Goal: Information Seeking & Learning: Find specific fact

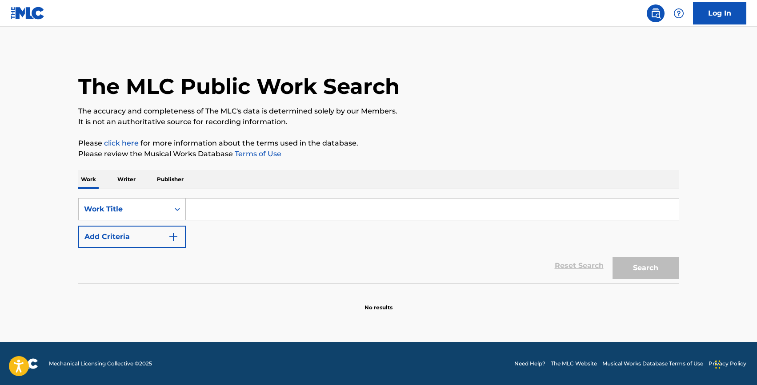
click at [193, 207] on input "Search Form" at bounding box center [432, 208] width 493 height 21
type input "happy then"
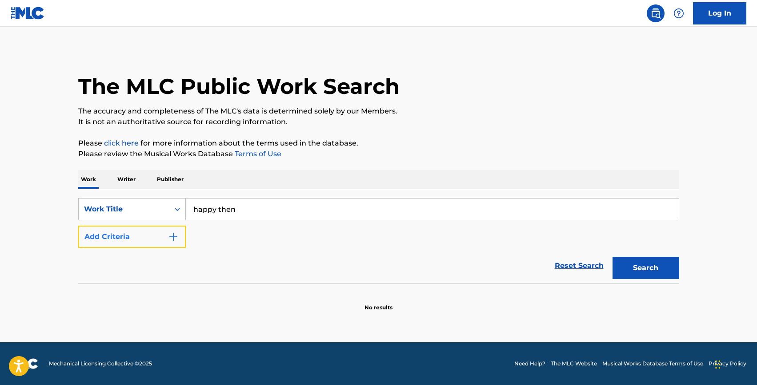
click at [133, 246] on button "Add Criteria" at bounding box center [132, 237] width 108 height 22
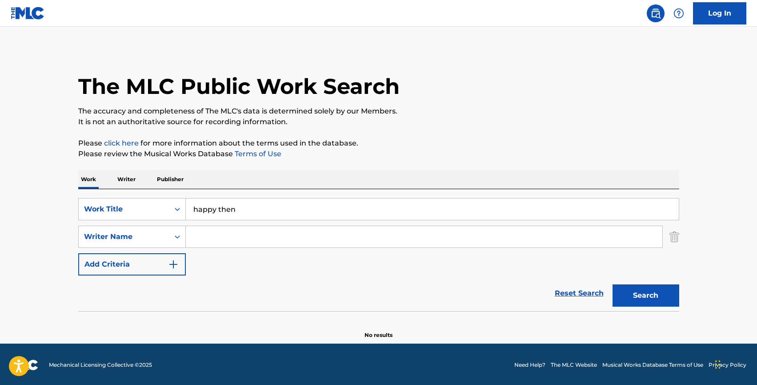
click at [227, 235] on input "Search Form" at bounding box center [424, 236] width 477 height 21
type input "[PERSON_NAME]"
click at [613, 284] on button "Search" at bounding box center [646, 295] width 67 height 22
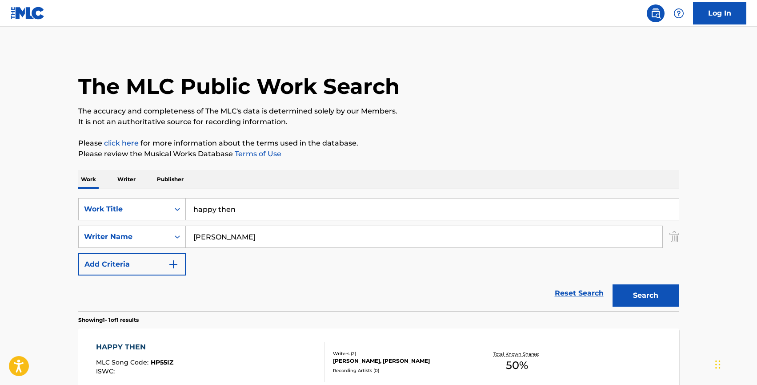
scroll to position [67, 0]
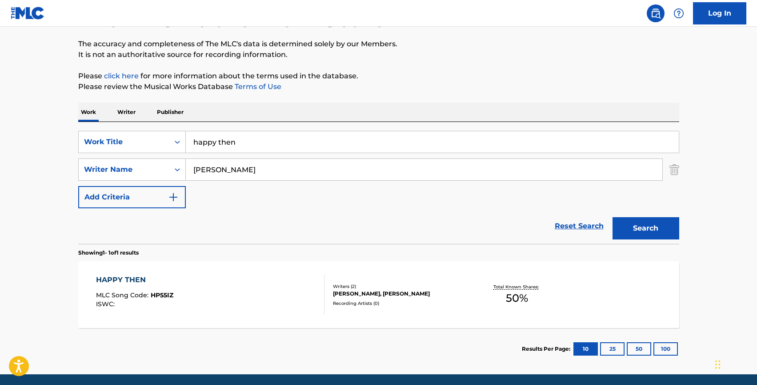
click at [111, 279] on div "HAPPY THEN" at bounding box center [134, 279] width 77 height 11
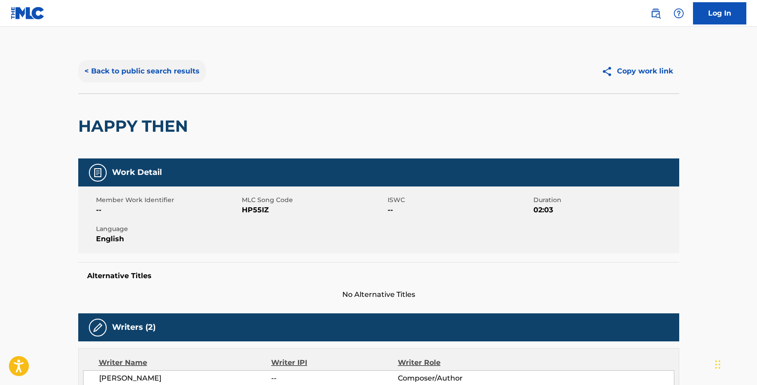
click at [108, 71] on button "< Back to public search results" at bounding box center [142, 71] width 128 height 22
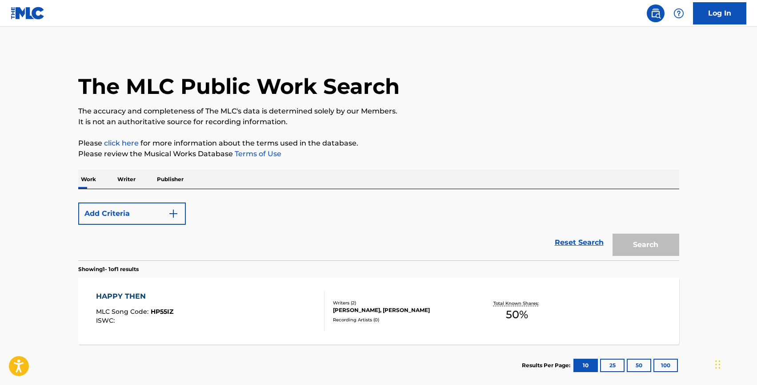
scroll to position [48, 0]
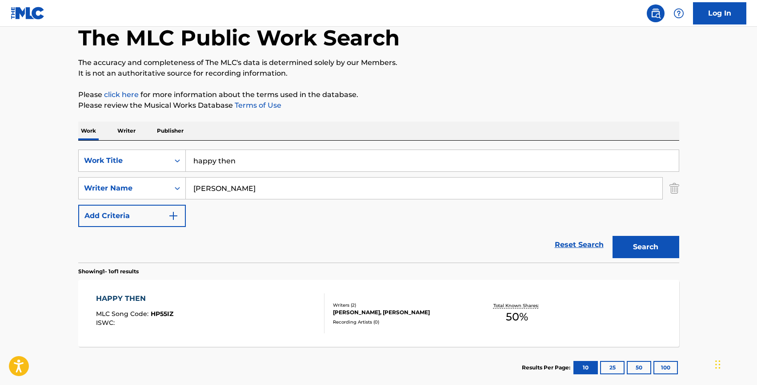
click at [229, 159] on input "happy then" at bounding box center [432, 160] width 493 height 21
type input "whole again"
click at [613, 236] on button "Search" at bounding box center [646, 247] width 67 height 22
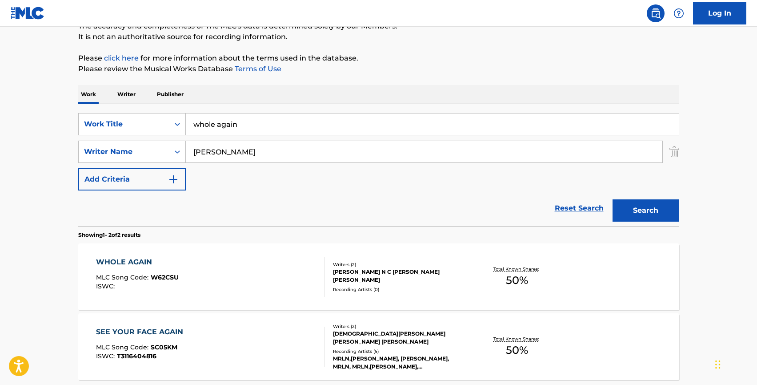
scroll to position [89, 0]
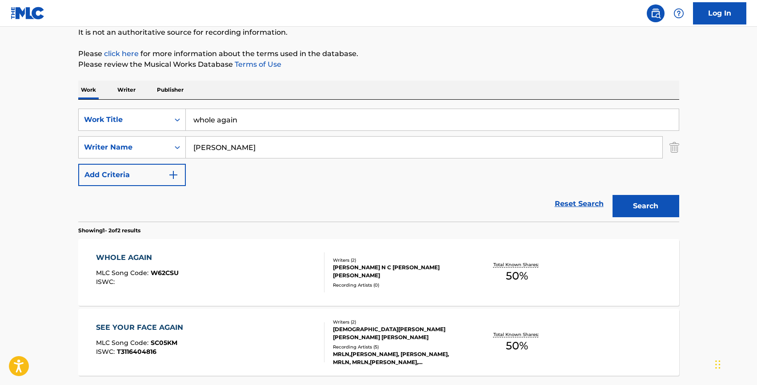
click at [109, 256] on div "WHOLE AGAIN" at bounding box center [137, 257] width 83 height 11
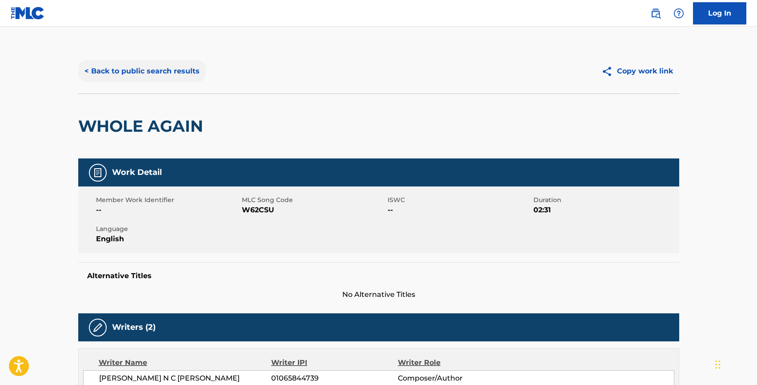
click at [99, 66] on button "< Back to public search results" at bounding box center [142, 71] width 128 height 22
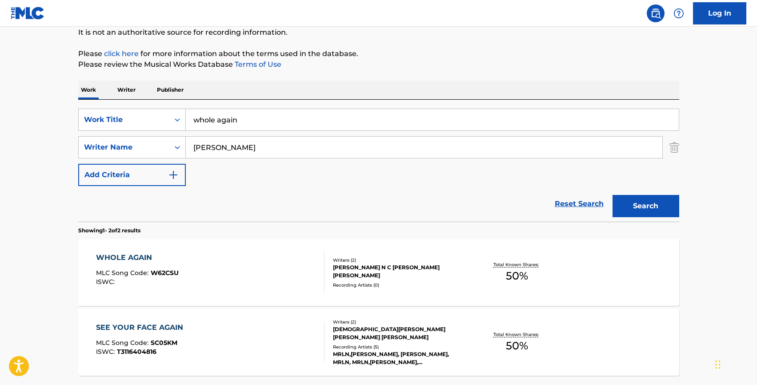
click at [213, 121] on input "whole again" at bounding box center [432, 119] width 493 height 21
type input "you're all i need"
click at [613, 195] on button "Search" at bounding box center [646, 206] width 67 height 22
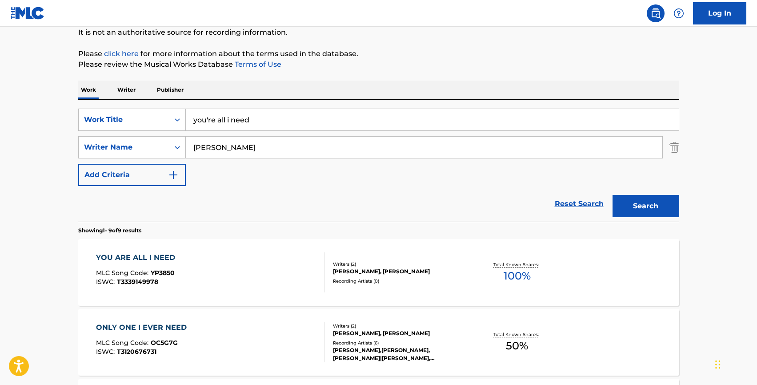
click at [135, 259] on div "YOU ARE ALL I NEED" at bounding box center [138, 257] width 84 height 11
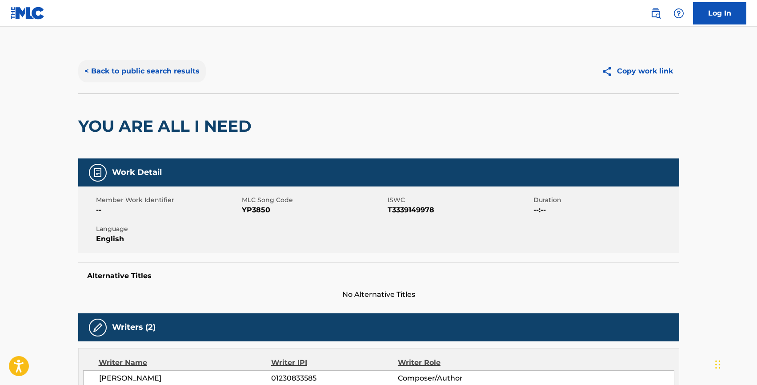
click at [106, 71] on button "< Back to public search results" at bounding box center [142, 71] width 128 height 22
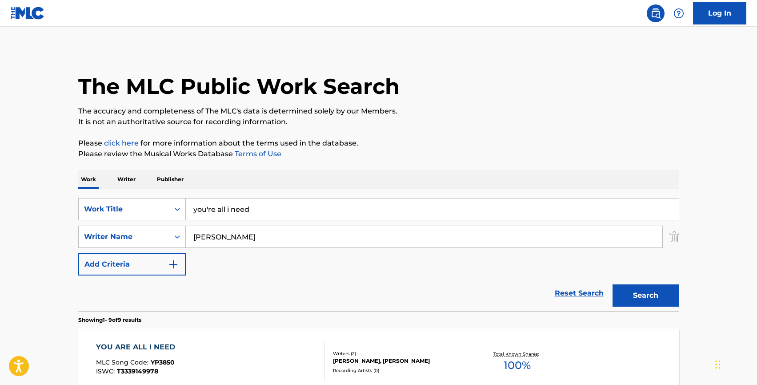
scroll to position [89, 0]
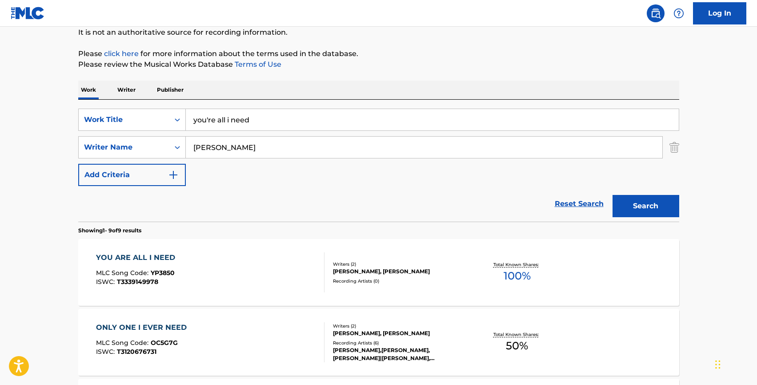
click at [242, 118] on input "you're all i need" at bounding box center [432, 119] width 493 height 21
